Goal: Task Accomplishment & Management: Use online tool/utility

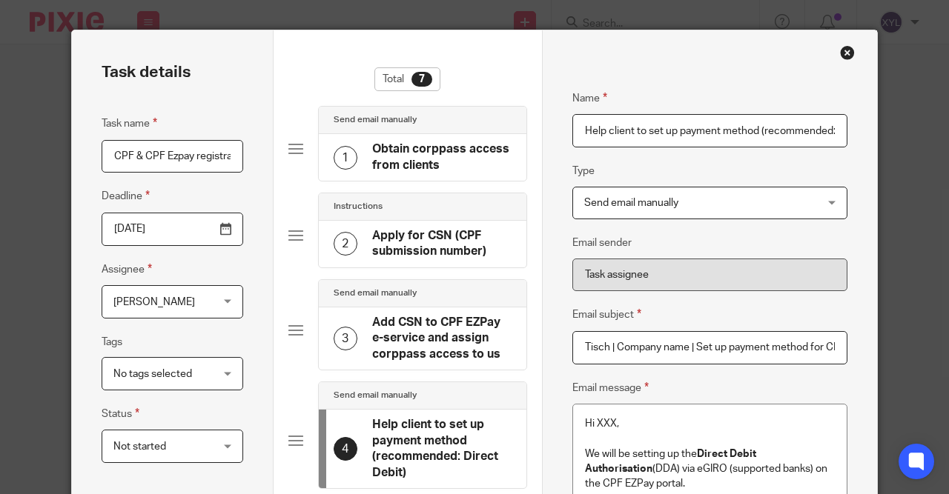
click at [842, 49] on div "Close this dialog window" at bounding box center [847, 52] width 15 height 15
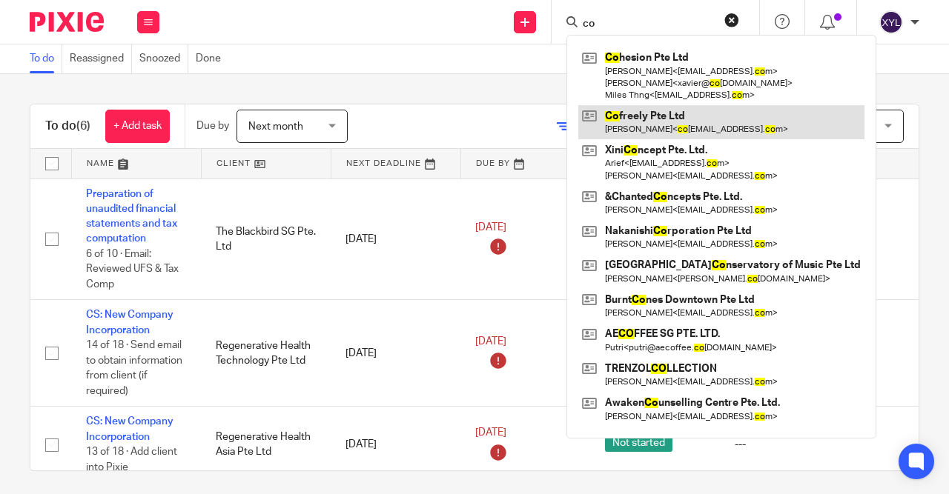
type input "co"
click at [634, 114] on link at bounding box center [721, 122] width 286 height 34
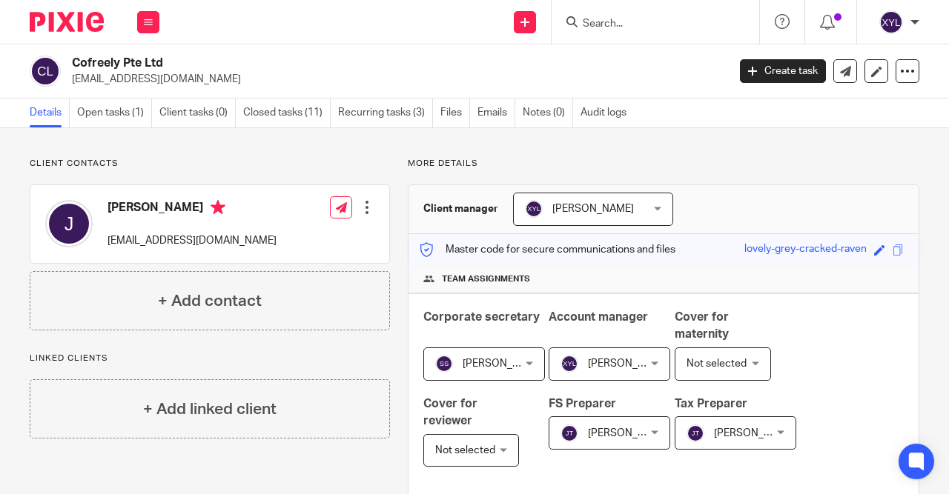
scroll to position [342, 0]
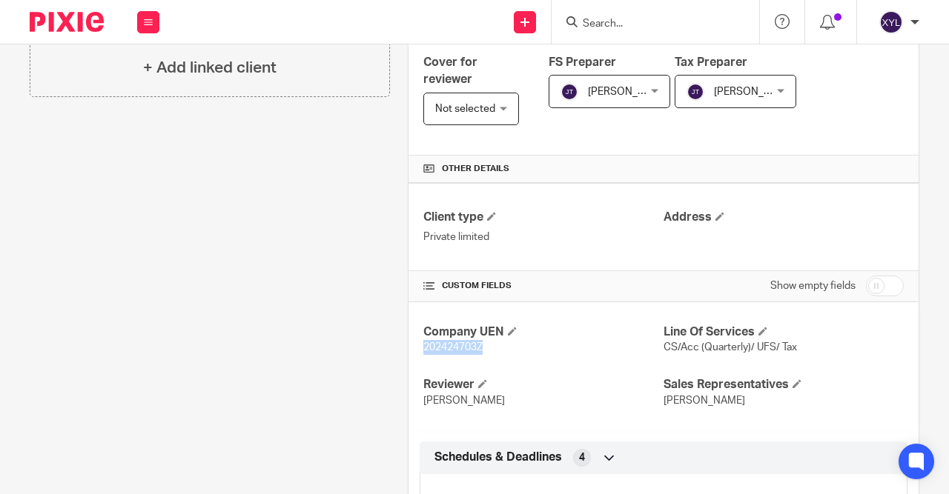
drag, startPoint x: 453, startPoint y: 348, endPoint x: 418, endPoint y: 345, distance: 35.0
click at [418, 345] on div "Company UEN 202424703Z Line Of Services CS/Acc (Quarterly)/ UFS/ Tax Reviewer […" at bounding box center [663, 366] width 510 height 129
copy span "202424703Z"
